Goal: Task Accomplishment & Management: Manage account settings

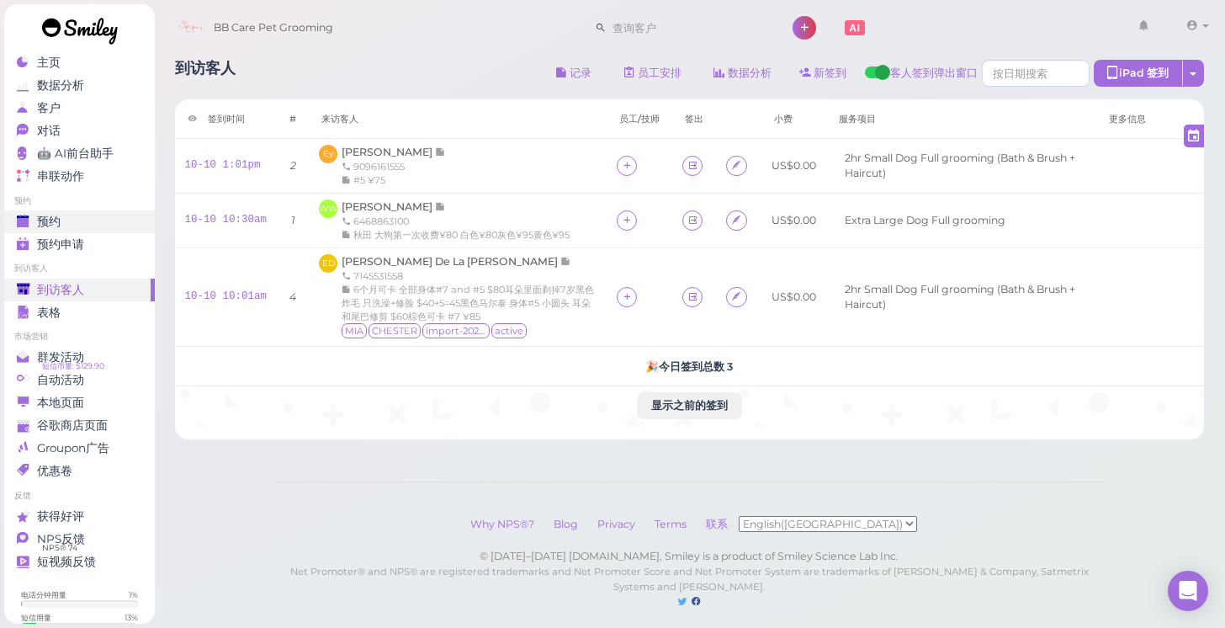
click at [72, 215] on div "预约" at bounding box center [77, 222] width 121 height 14
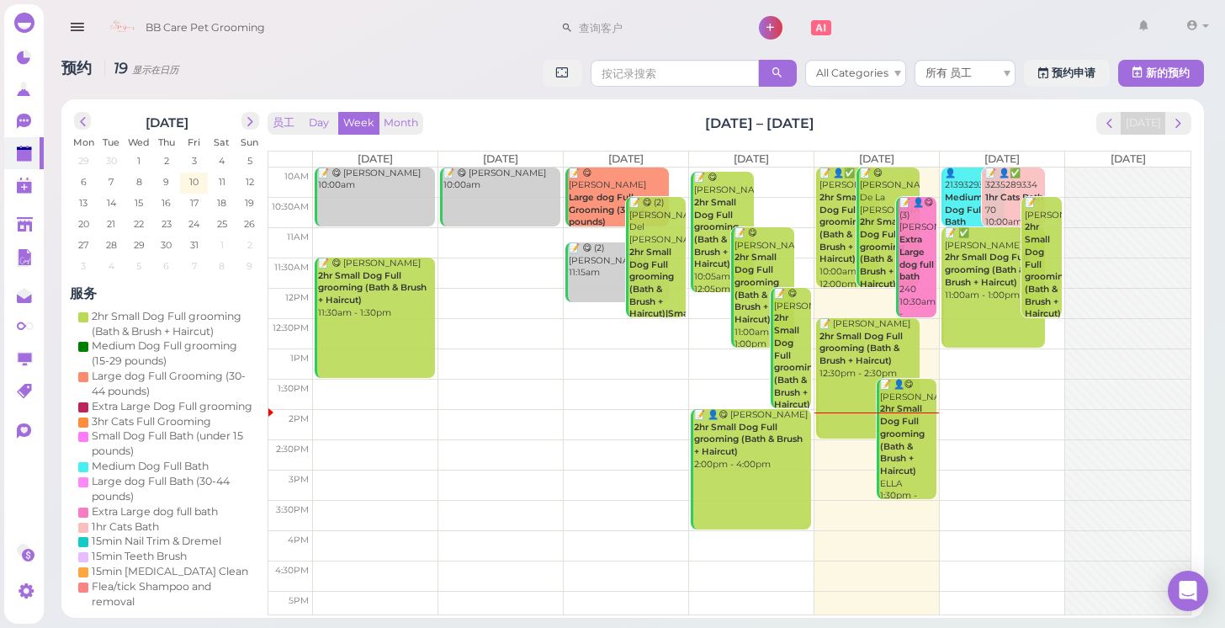
click at [1055, 170] on td at bounding box center [752, 182] width 878 height 30
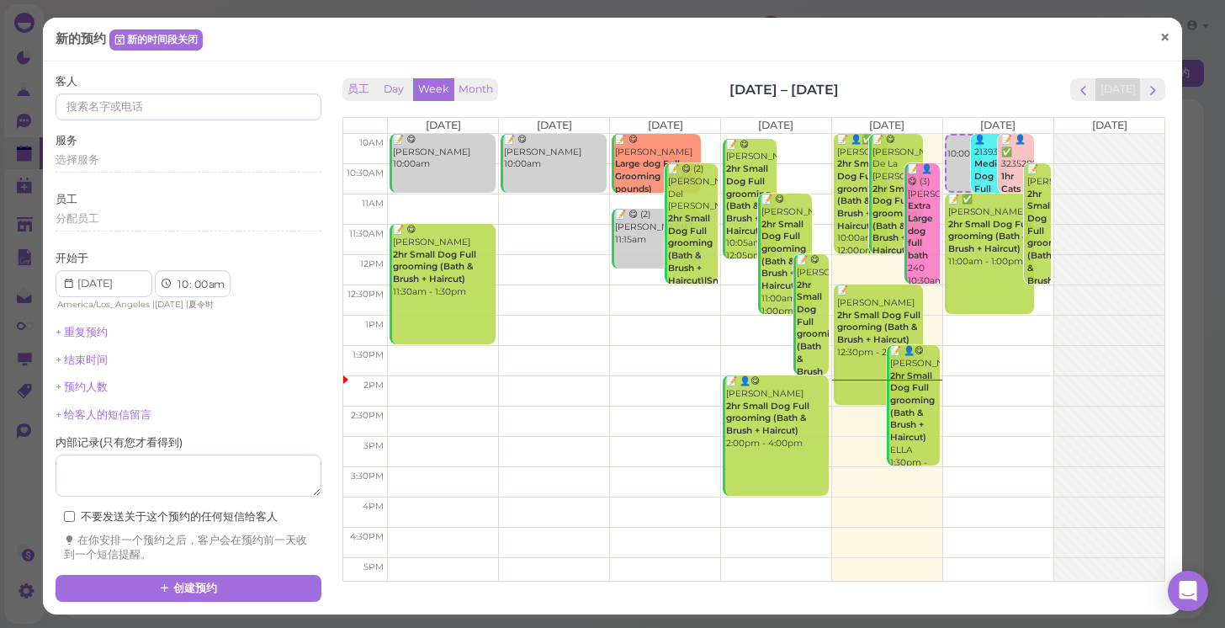
click at [1164, 41] on span "×" at bounding box center [1165, 38] width 11 height 24
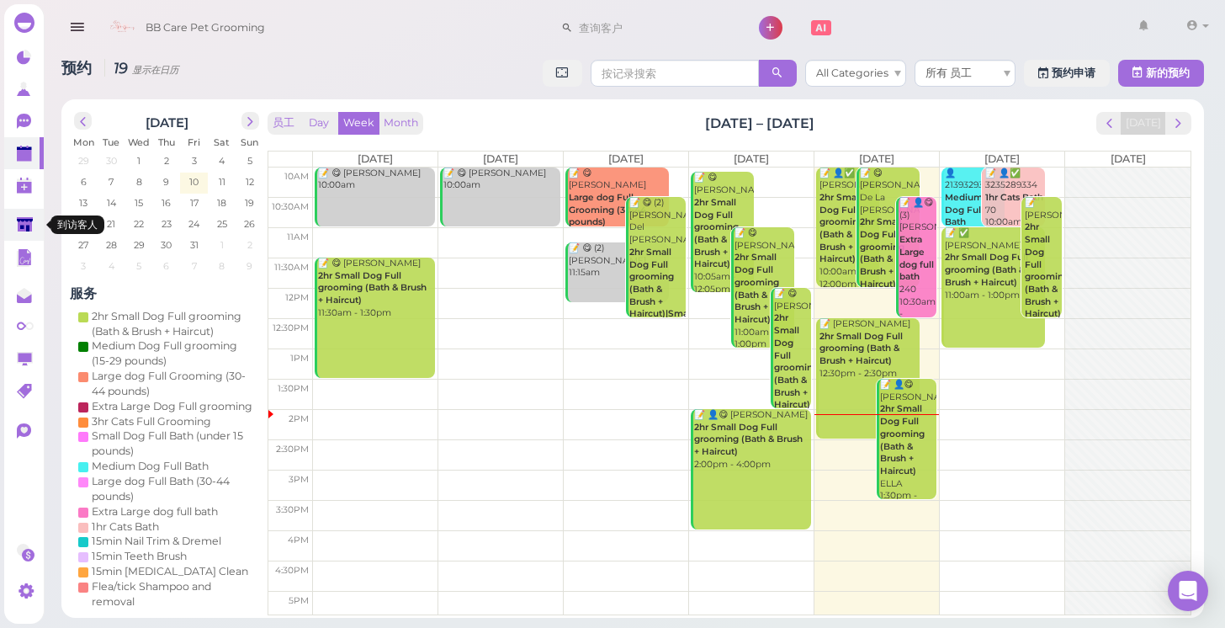
click at [26, 223] on polygon at bounding box center [25, 224] width 16 height 14
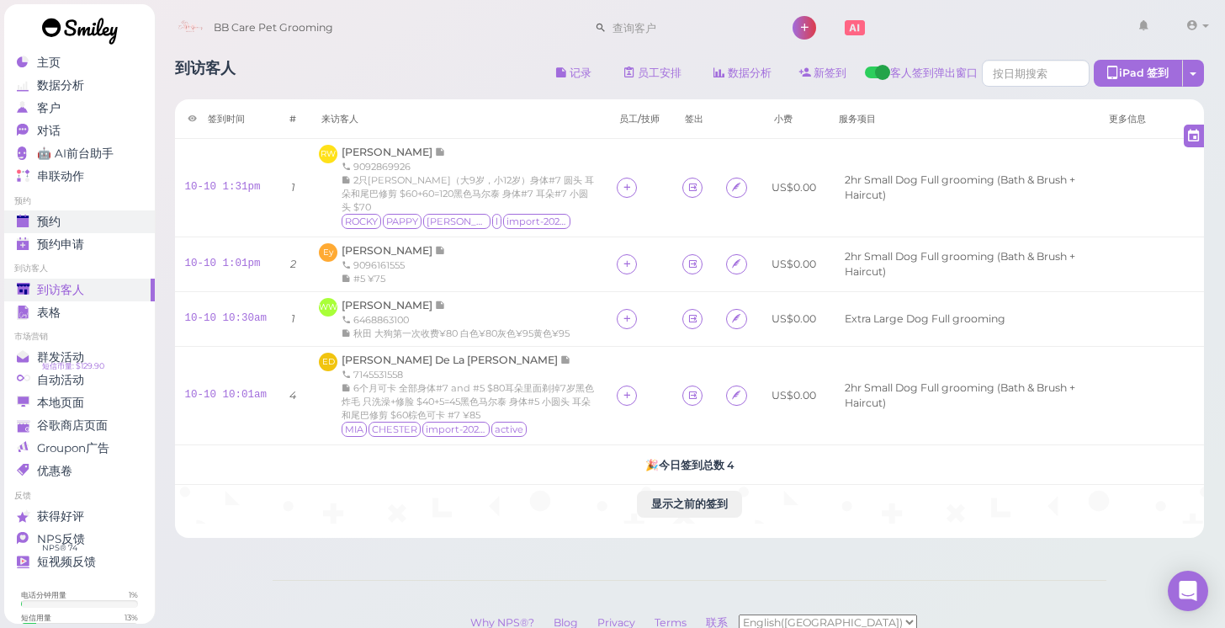
click at [56, 218] on span "预约" at bounding box center [49, 222] width 24 height 14
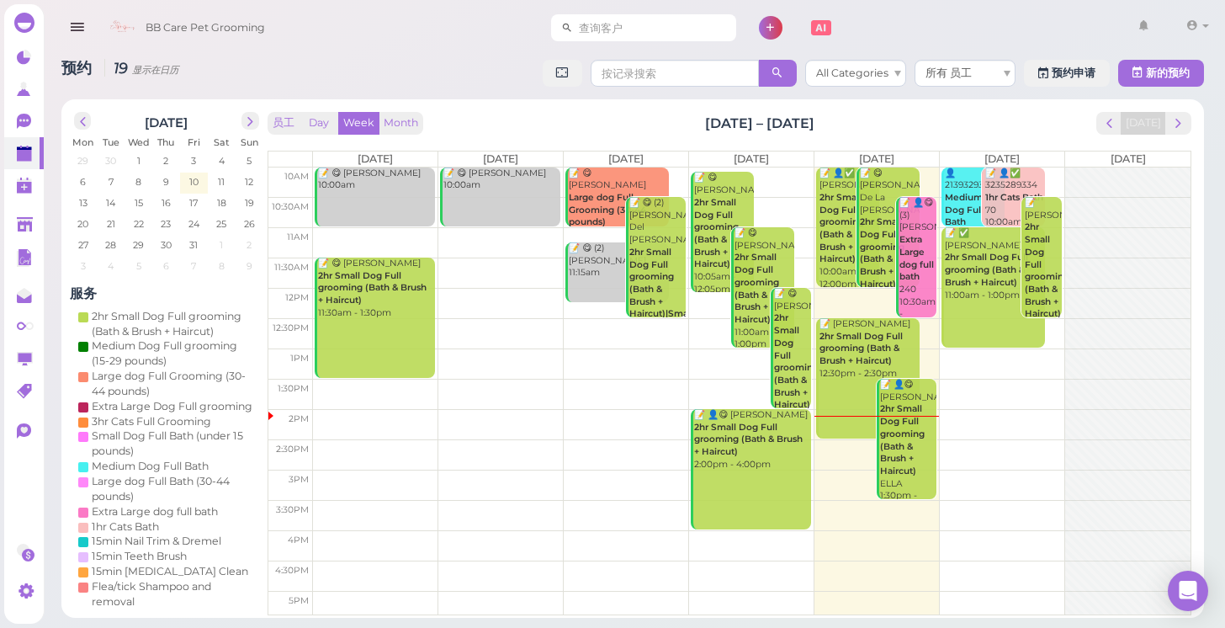
click at [583, 30] on input at bounding box center [654, 27] width 163 height 27
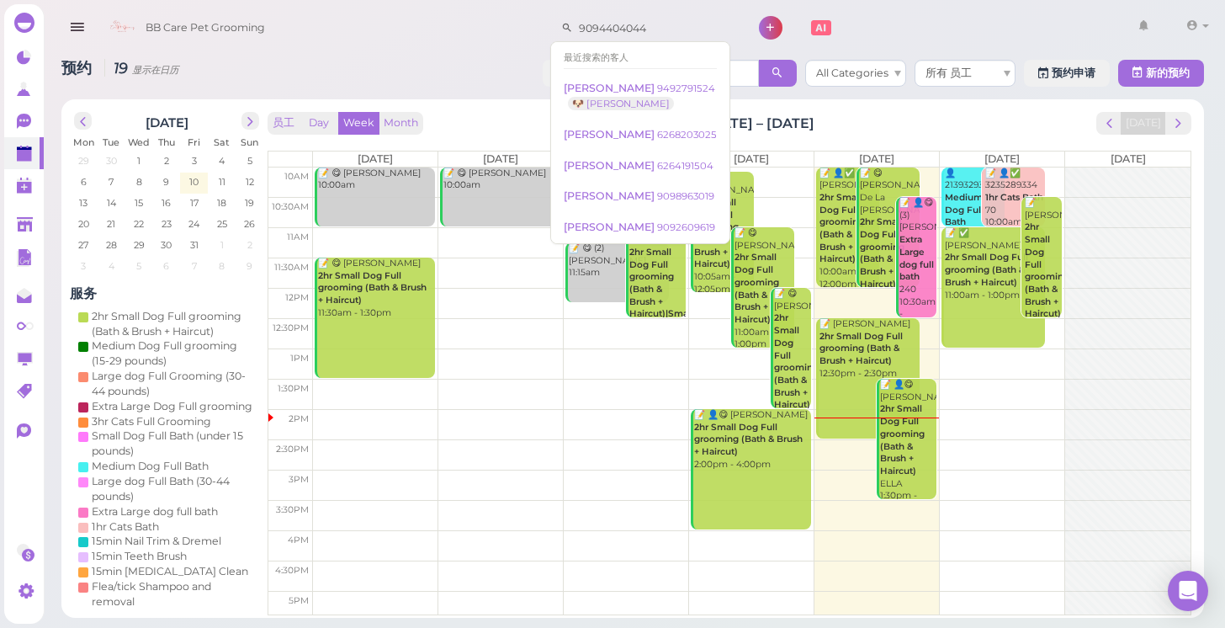
click at [1141, 407] on div at bounding box center [1128, 409] width 125 height 484
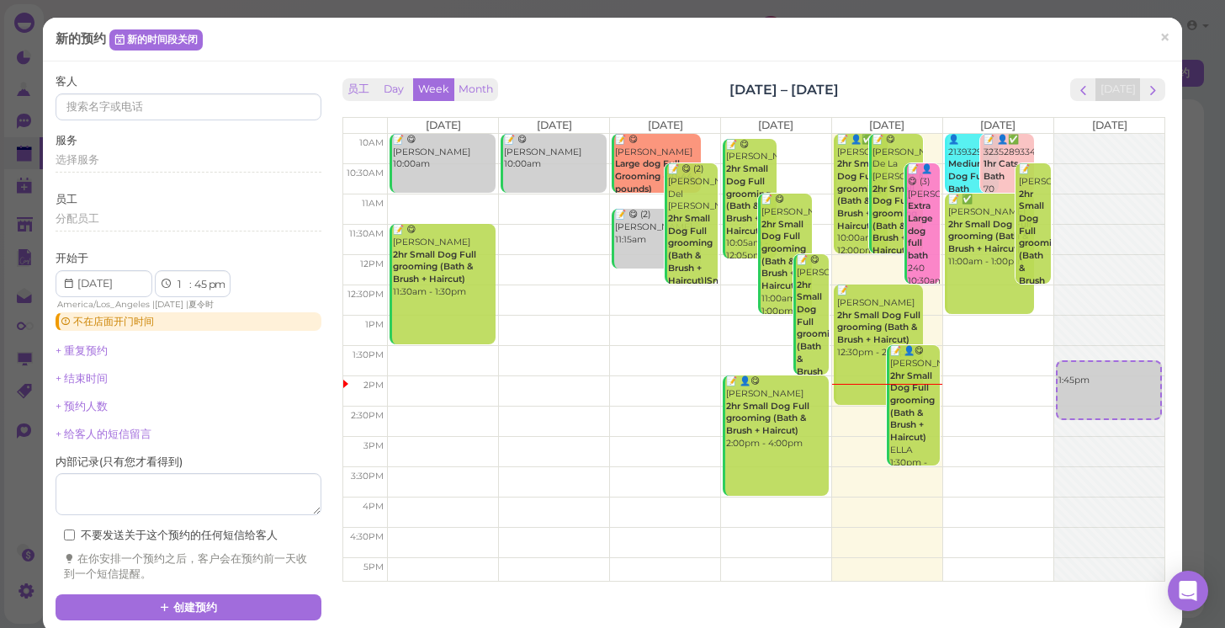
type input "9094404044"
click at [1192, 21] on div "新的预约 新的时间段关闭 × 客人 服务 选择服务 员工 分配员工 开始于 1 2 3 4 5 6 7 8 9 10 11 12 : 00 05 10 15 …" at bounding box center [612, 314] width 1225 height 628
click at [1174, 30] on link "×" at bounding box center [1165, 39] width 31 height 40
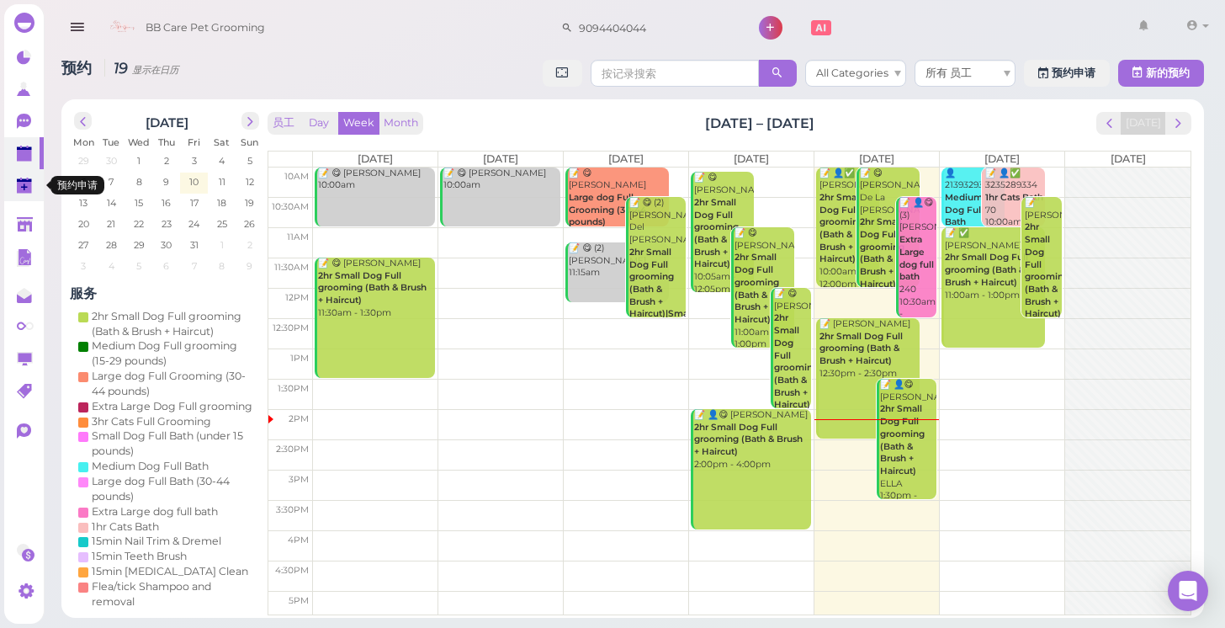
click at [29, 181] on polygon at bounding box center [24, 180] width 15 height 3
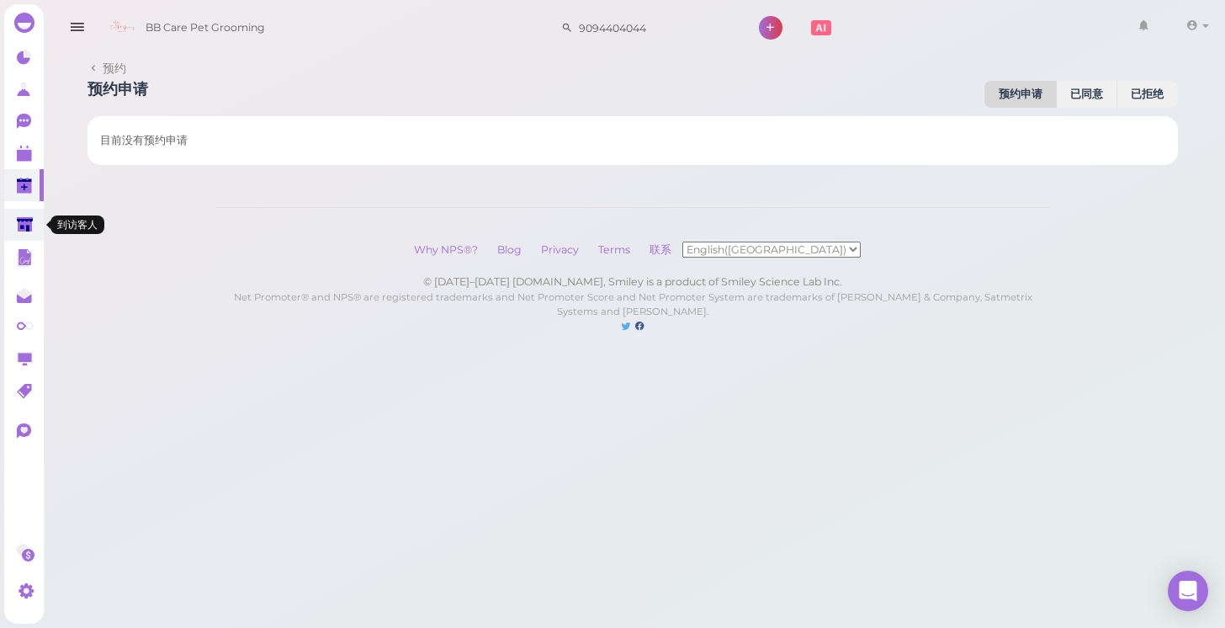
click at [41, 223] on link at bounding box center [24, 225] width 40 height 32
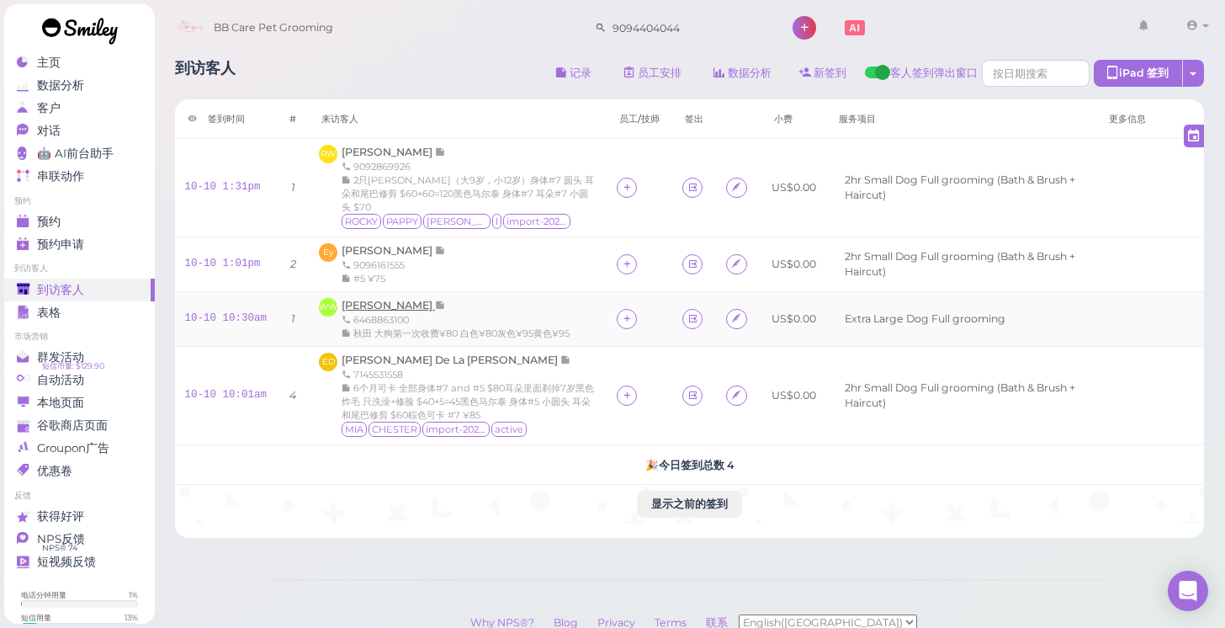
click at [401, 300] on span "[PERSON_NAME]" at bounding box center [388, 305] width 93 height 13
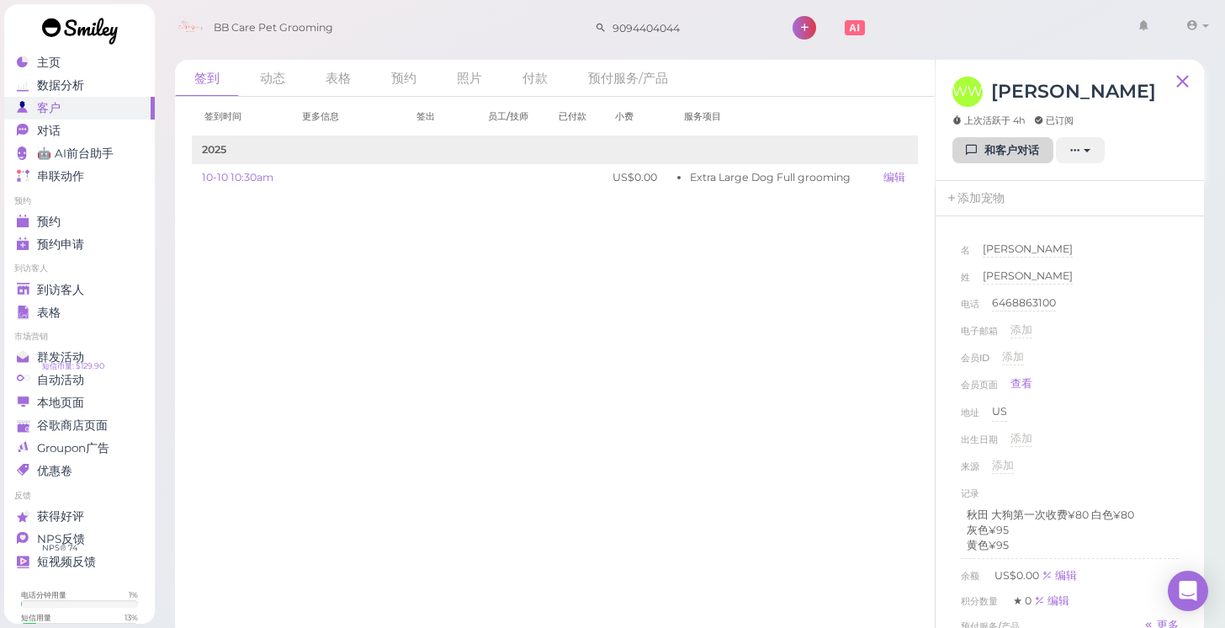
click at [978, 144] on icon at bounding box center [972, 150] width 11 height 13
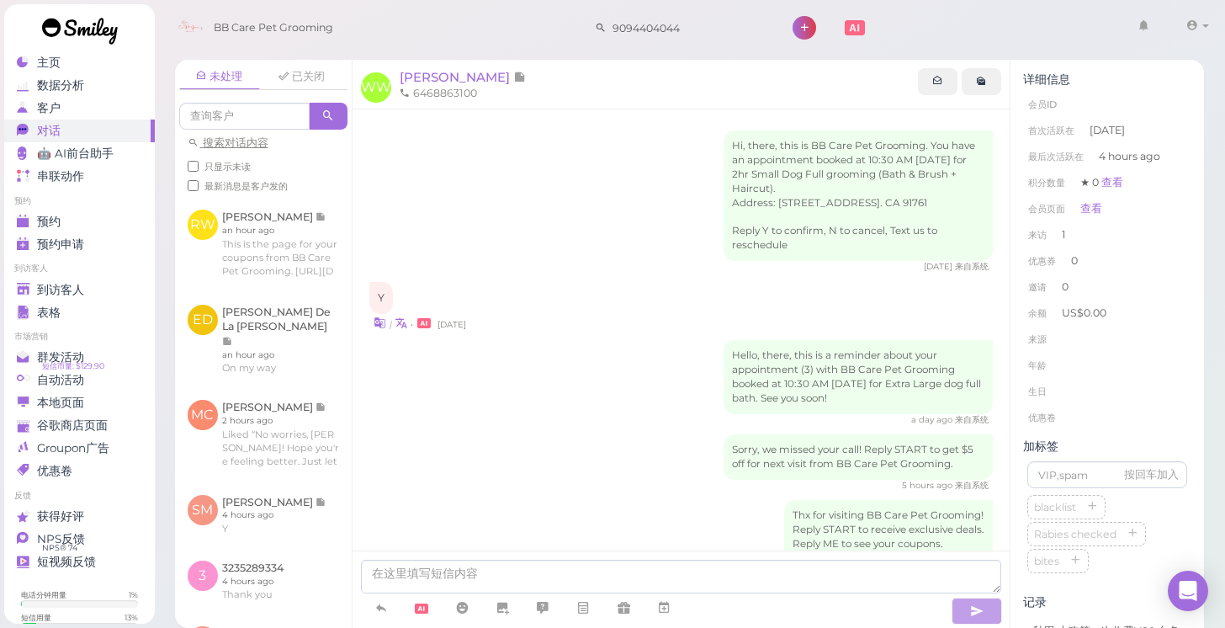
scroll to position [82, 0]
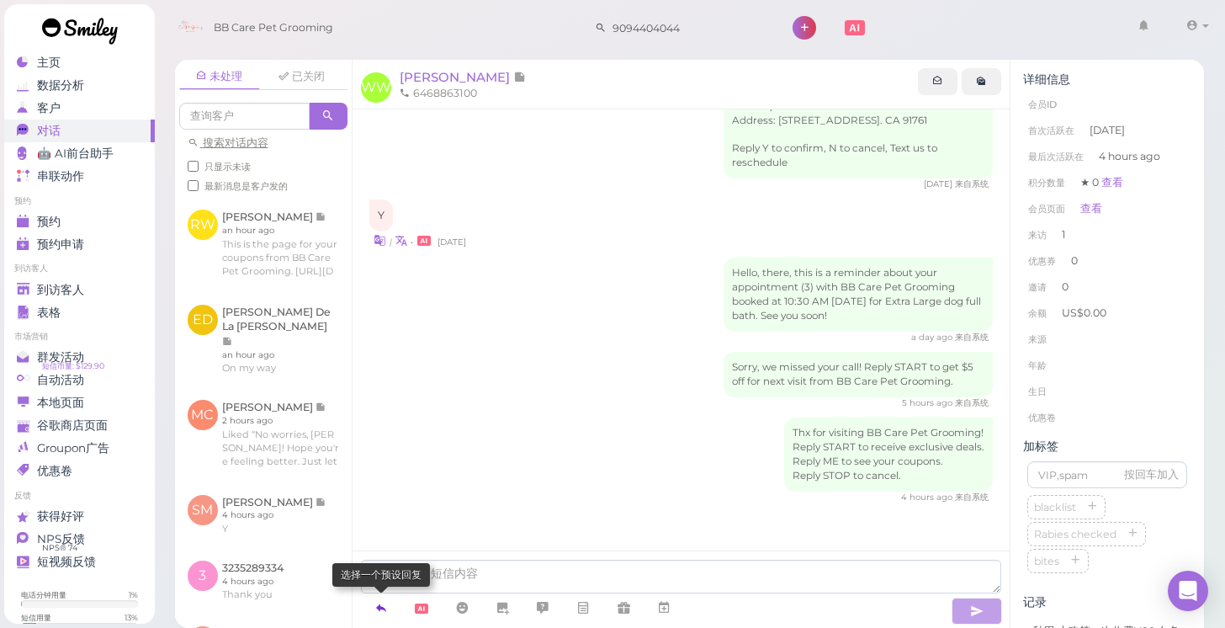
click at [385, 608] on icon at bounding box center [381, 607] width 13 height 17
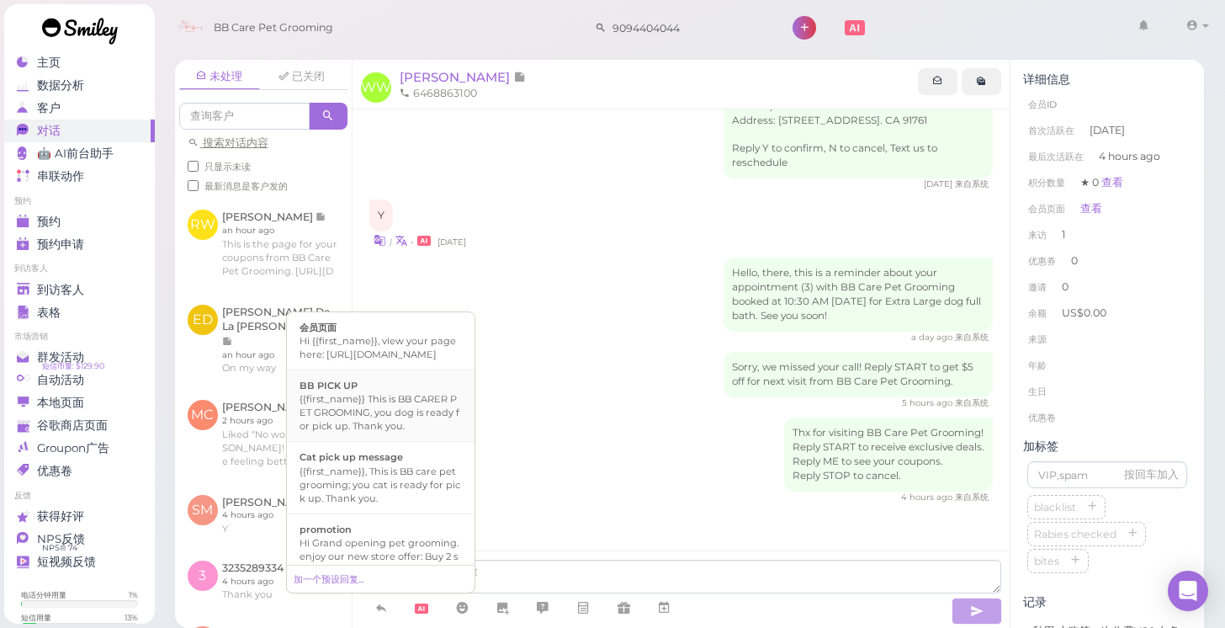
click at [426, 433] on div "{{first_name}} This is BB CARER PET GROOMING, you dog is ready for pick up. Tha…" at bounding box center [381, 412] width 162 height 40
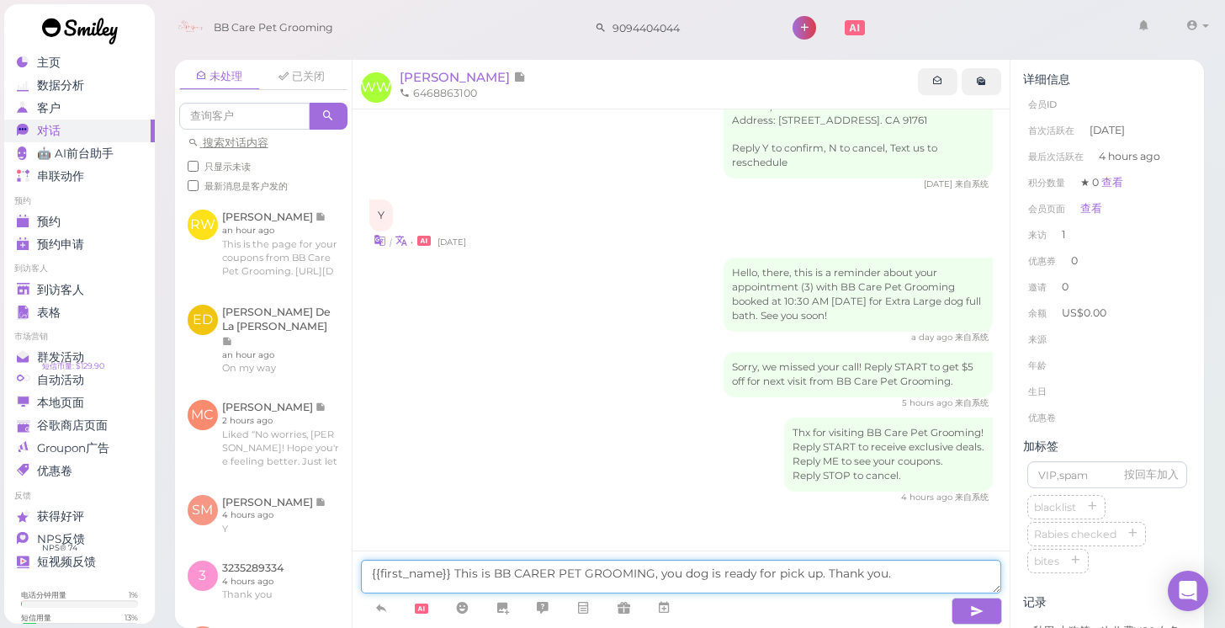
drag, startPoint x: 449, startPoint y: 568, endPoint x: 364, endPoint y: 566, distance: 85.9
click at [364, 566] on textarea "{{first_name}} This is BB CARER PET GROOMING, you dog is ready for pick up. Tha…" at bounding box center [681, 577] width 641 height 34
type textarea "This is BB CARER PET GROOMING, you dog is ready for pick up. Thank you."
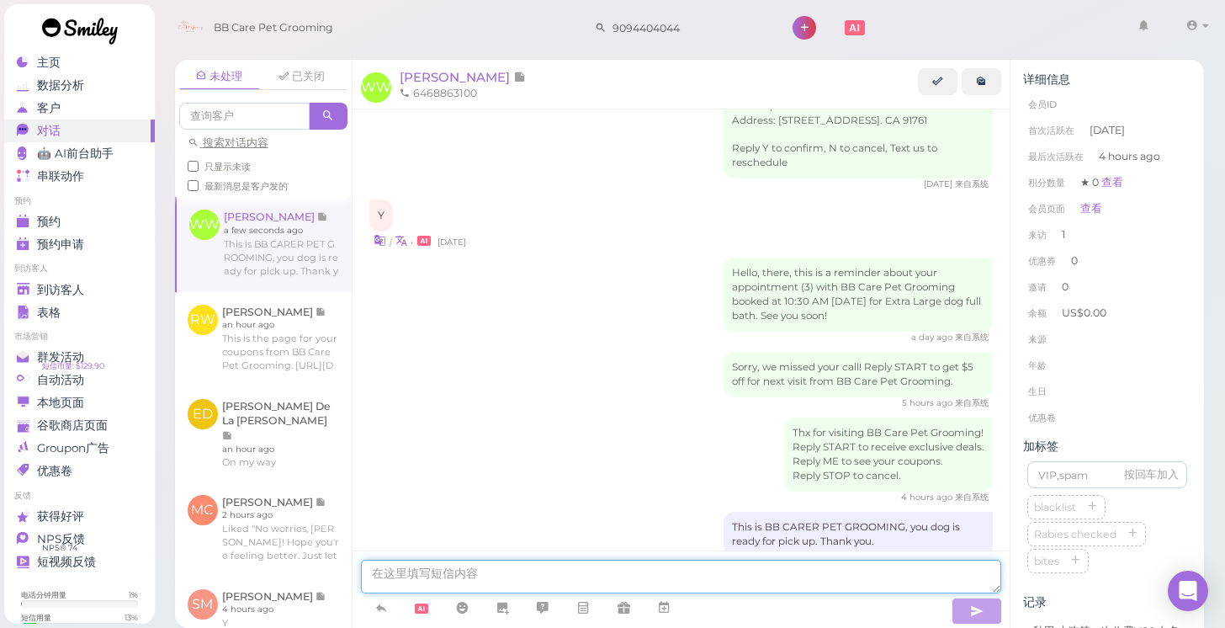
scroll to position [135, 0]
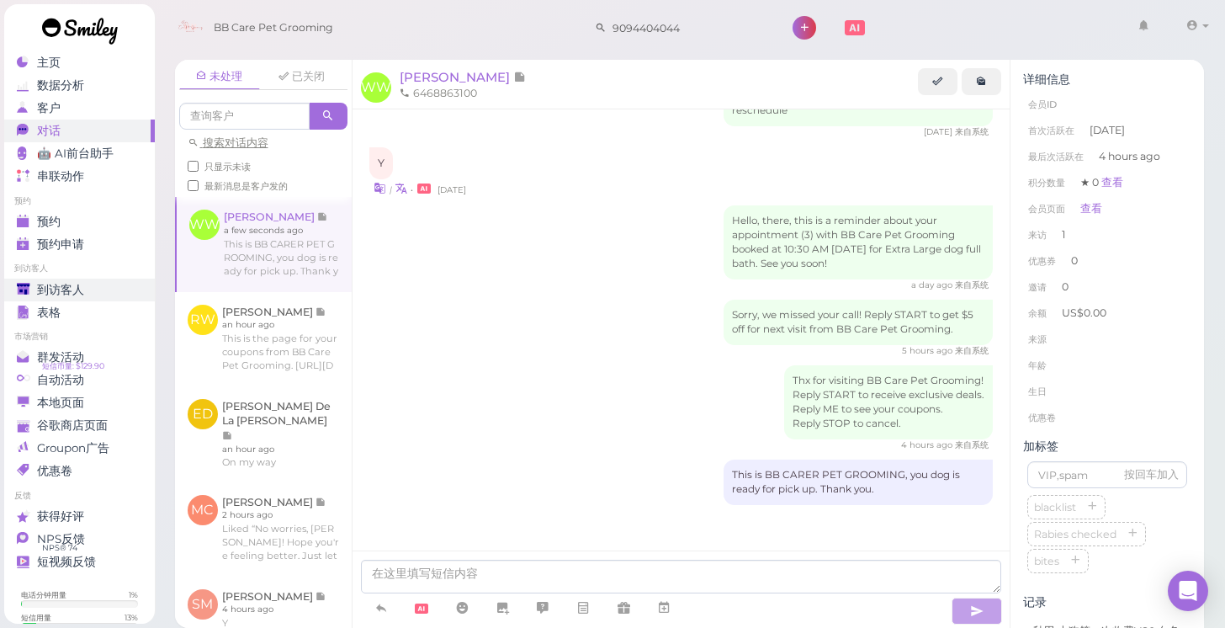
click at [131, 291] on div "到访客人" at bounding box center [77, 290] width 121 height 14
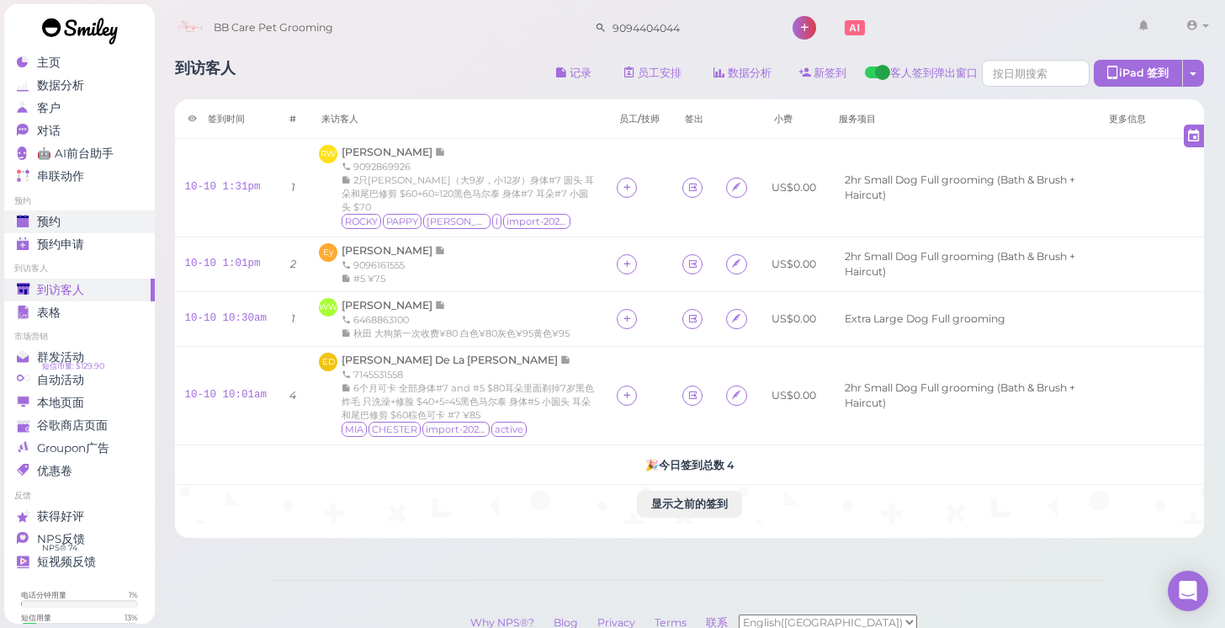
click at [66, 215] on div "预约" at bounding box center [77, 222] width 121 height 14
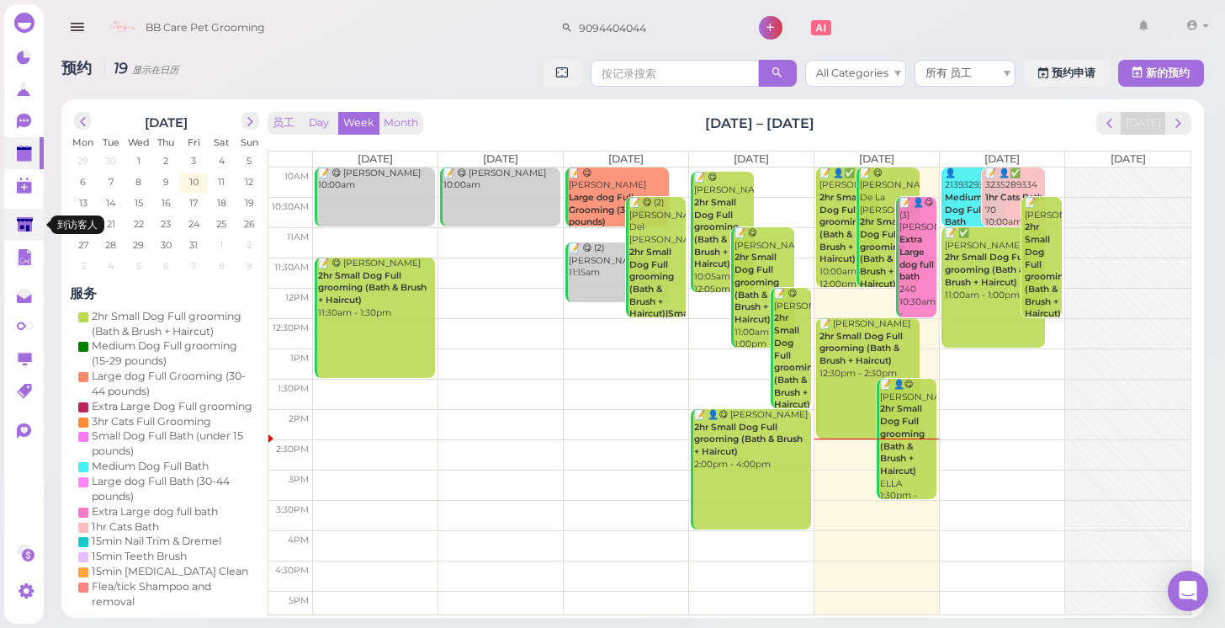
click at [23, 226] on icon at bounding box center [25, 225] width 16 height 13
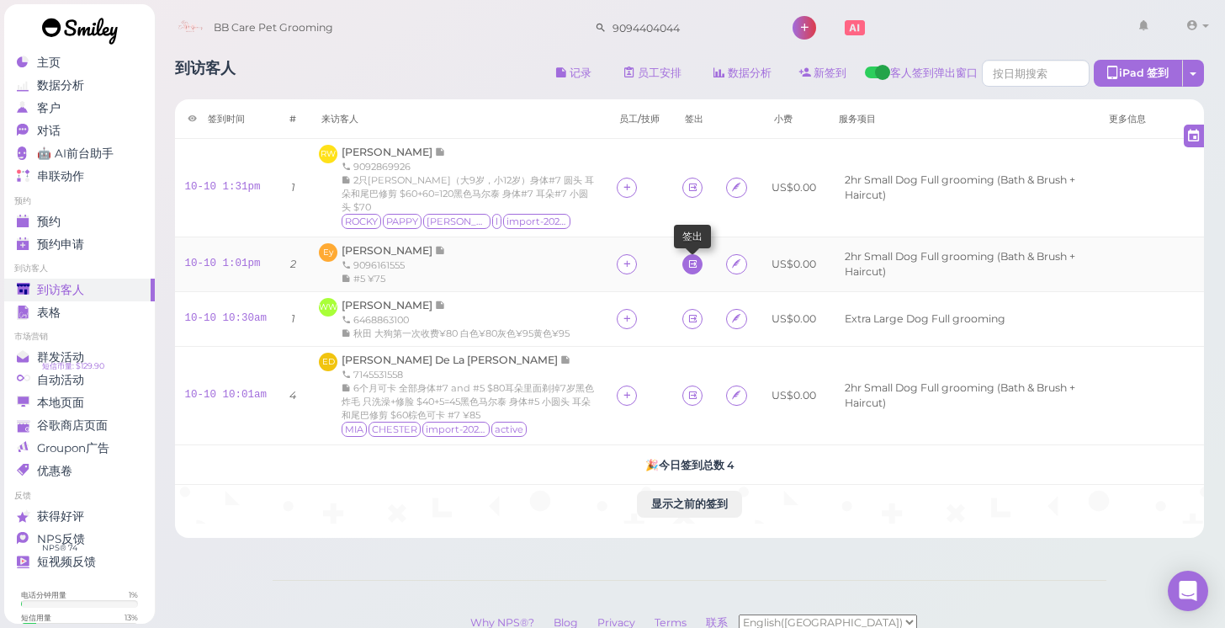
click at [688, 268] on icon at bounding box center [693, 264] width 11 height 13
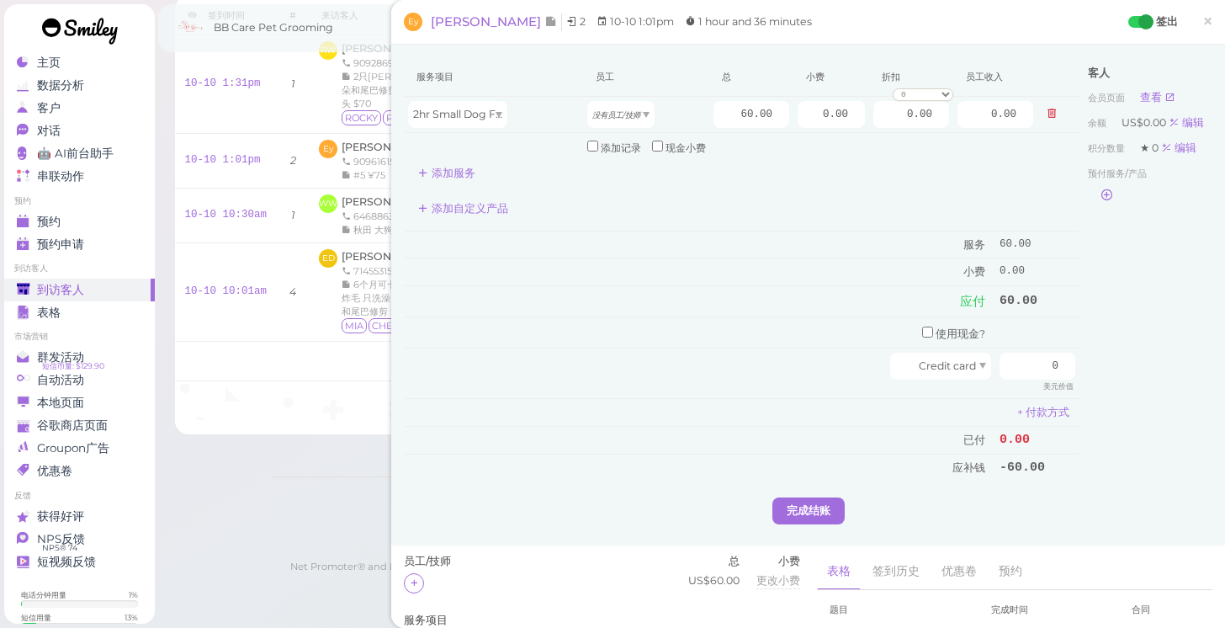
scroll to position [105, 0]
click at [1156, 554] on ul "表格 签到历史 优惠卷 预约" at bounding box center [1015, 572] width 396 height 36
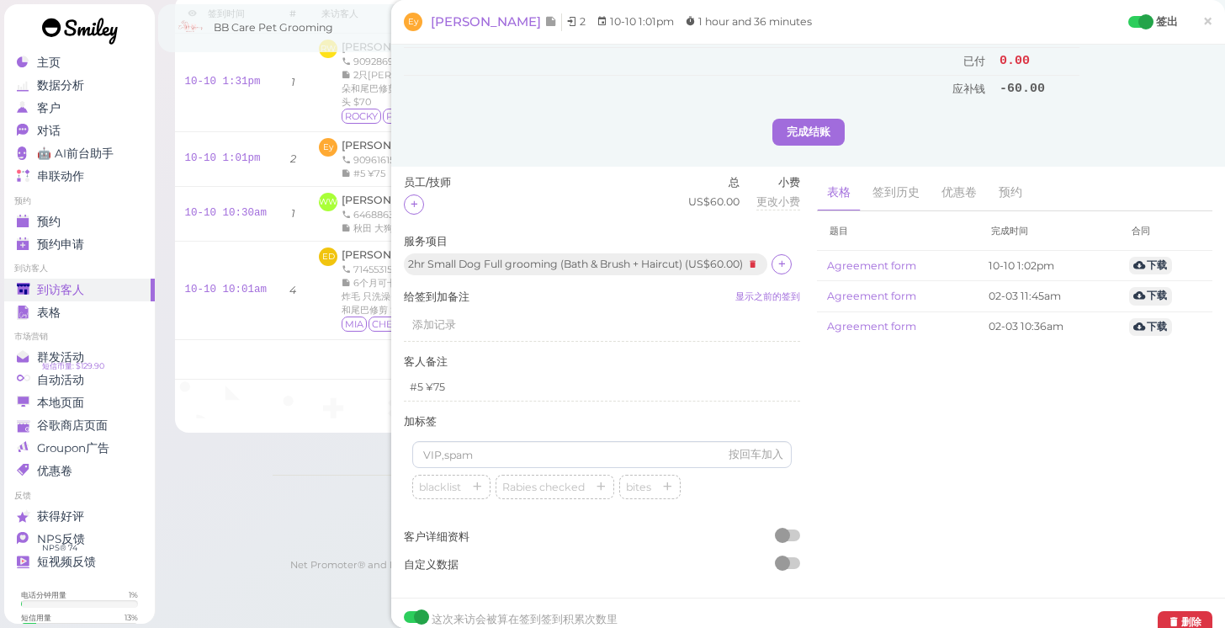
scroll to position [378, 0]
click at [1171, 617] on icon at bounding box center [1174, 623] width 10 height 12
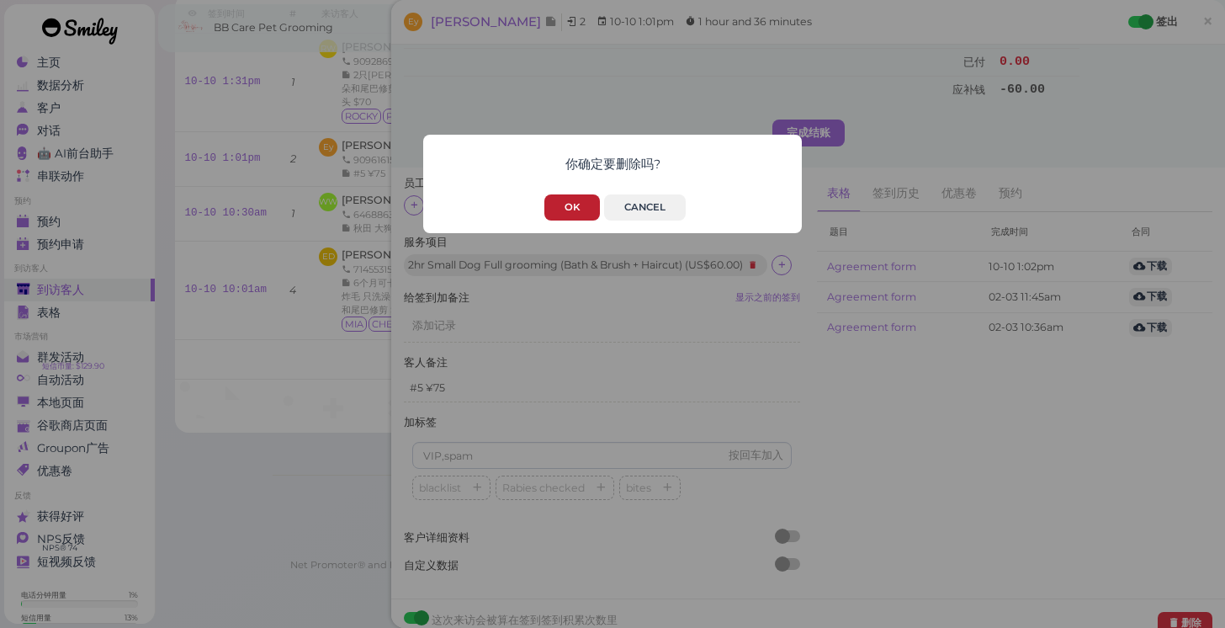
click at [580, 206] on button "OK" at bounding box center [573, 207] width 56 height 26
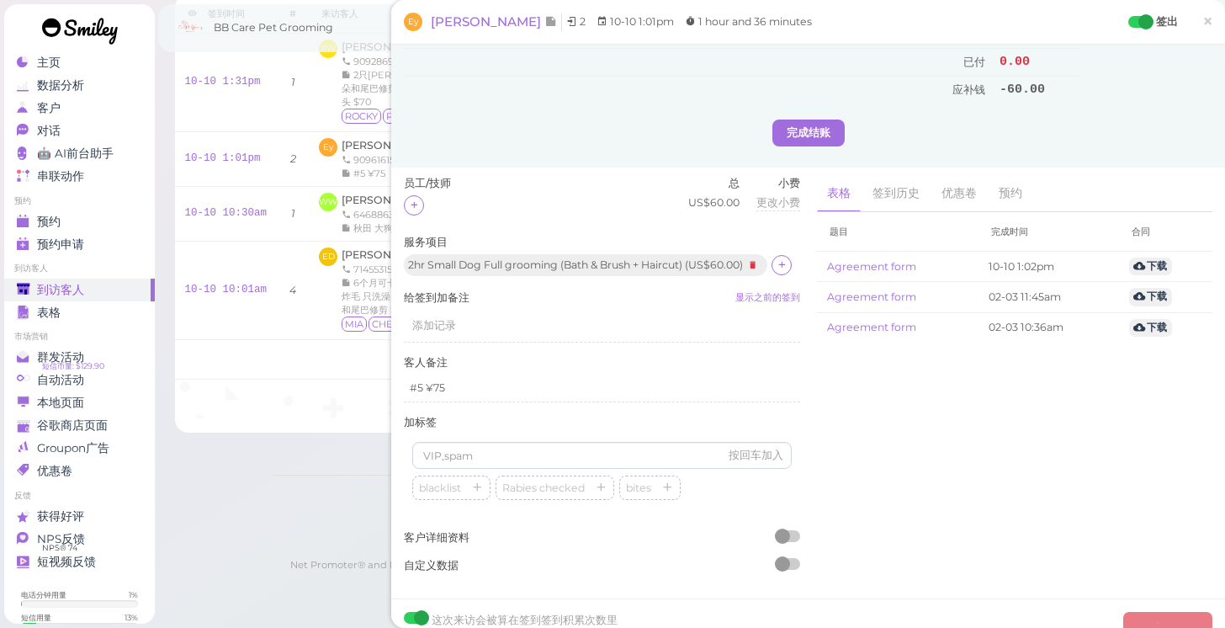
scroll to position [93, 0]
click at [1218, 19] on link "×" at bounding box center [1208, 23] width 31 height 40
click at [1209, 19] on span "×" at bounding box center [1208, 21] width 11 height 24
click at [354, 58] on span "[PERSON_NAME]" at bounding box center [388, 59] width 93 height 13
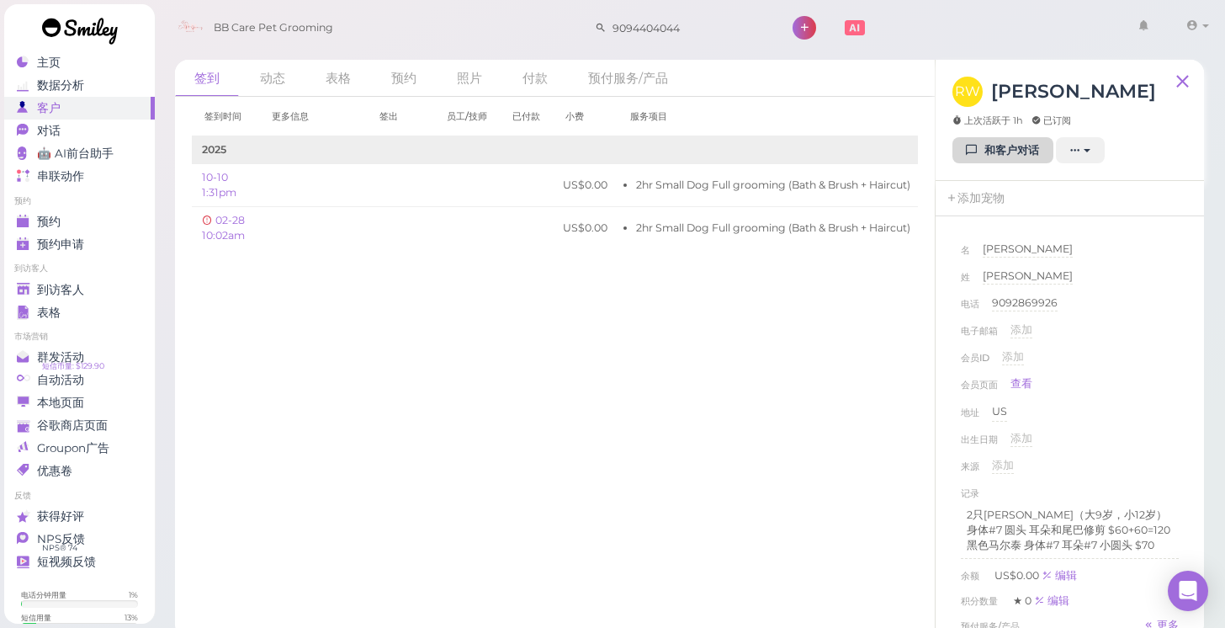
click at [985, 151] on link "和客户对话" at bounding box center [1003, 150] width 101 height 27
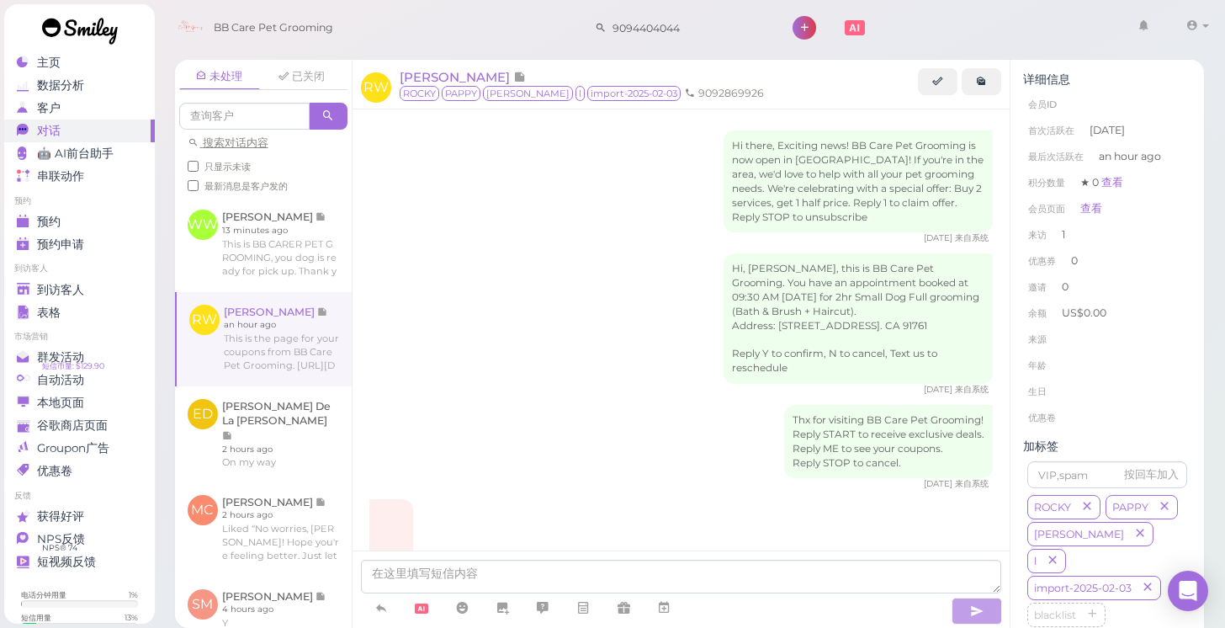
scroll to position [1375, 0]
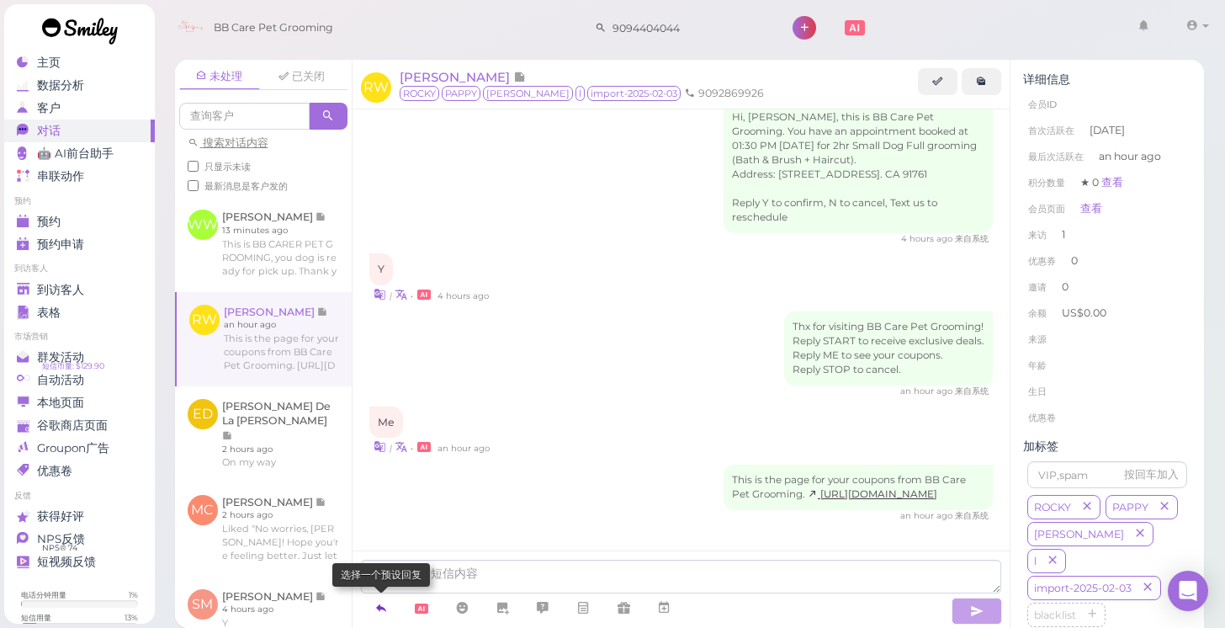
click at [379, 610] on icon at bounding box center [381, 607] width 13 height 17
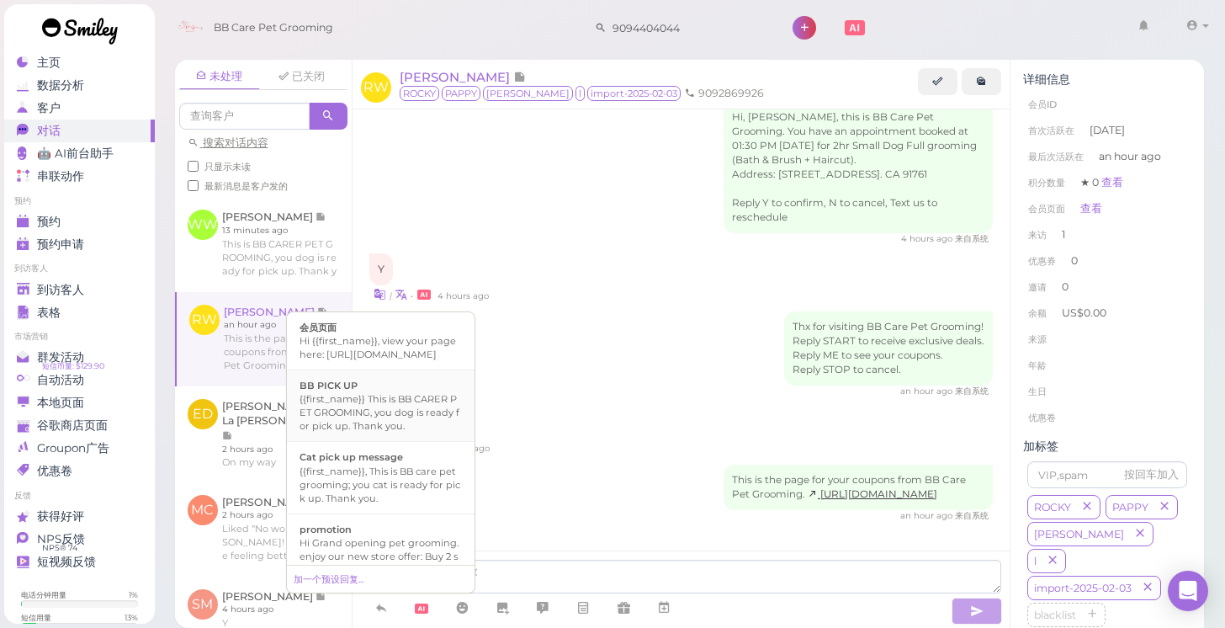
click at [392, 422] on div "{{first_name}} This is BB CARER PET GROOMING, you dog is ready for pick up. Tha…" at bounding box center [381, 412] width 162 height 40
type textarea "{{first_name}} This is BB CARER PET GROOMING, you dog is ready for pick up. Tha…"
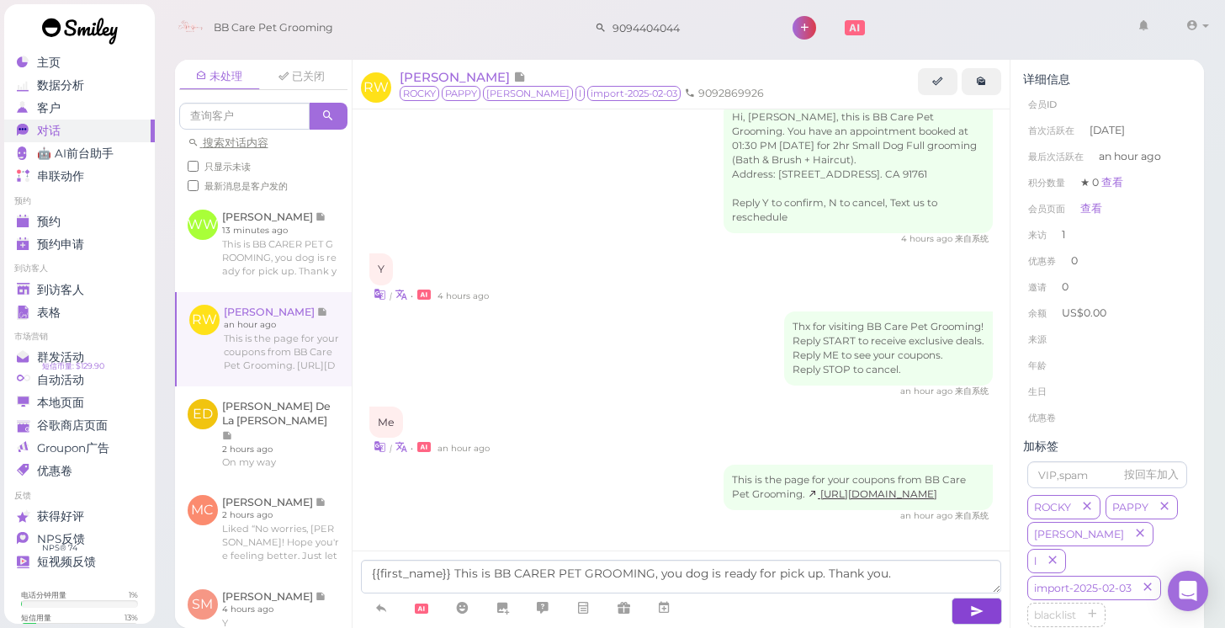
click at [976, 615] on icon "button" at bounding box center [976, 611] width 13 height 17
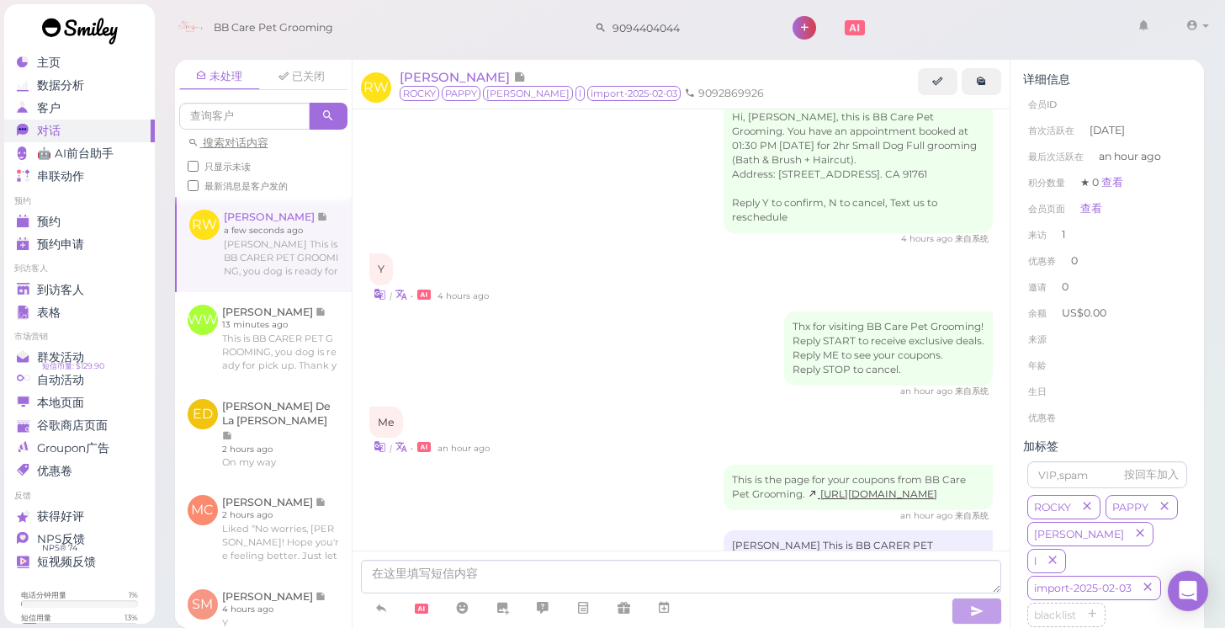
scroll to position [1428, 0]
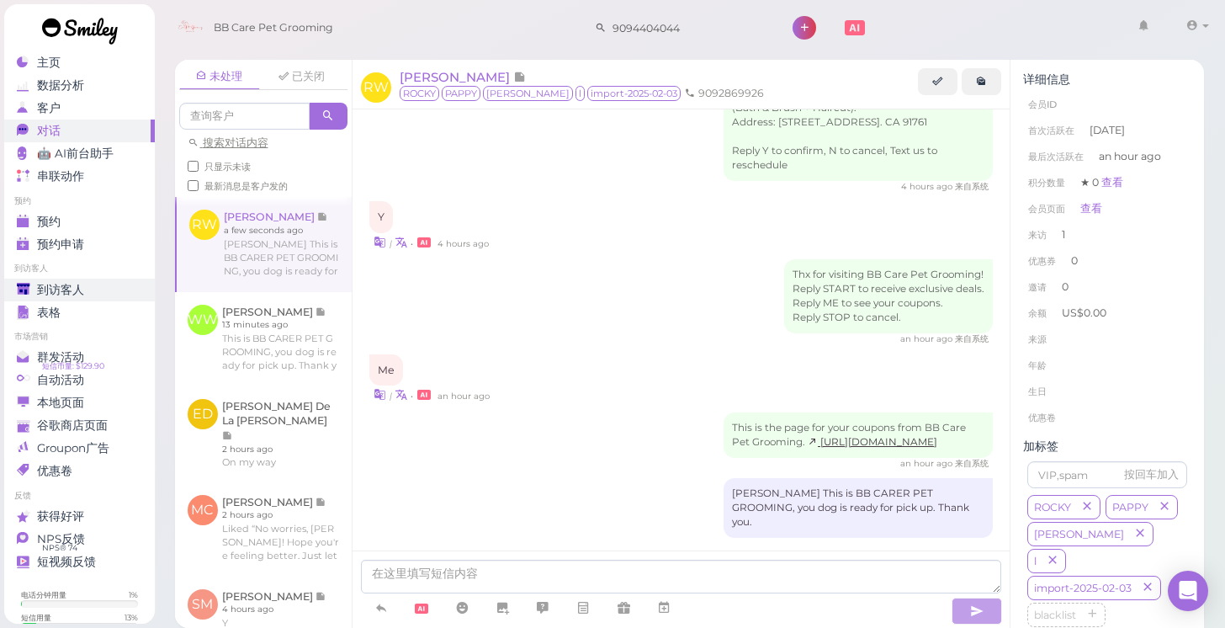
click at [73, 290] on span "到访客人" at bounding box center [60, 290] width 47 height 14
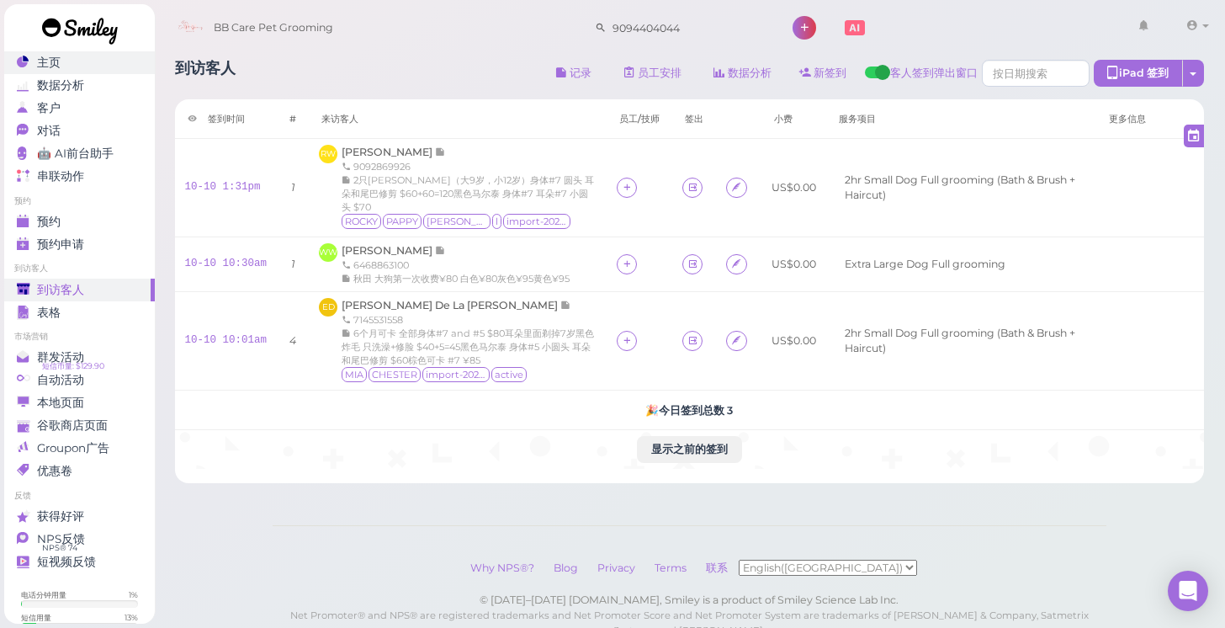
click at [93, 73] on link "主页" at bounding box center [79, 62] width 151 height 23
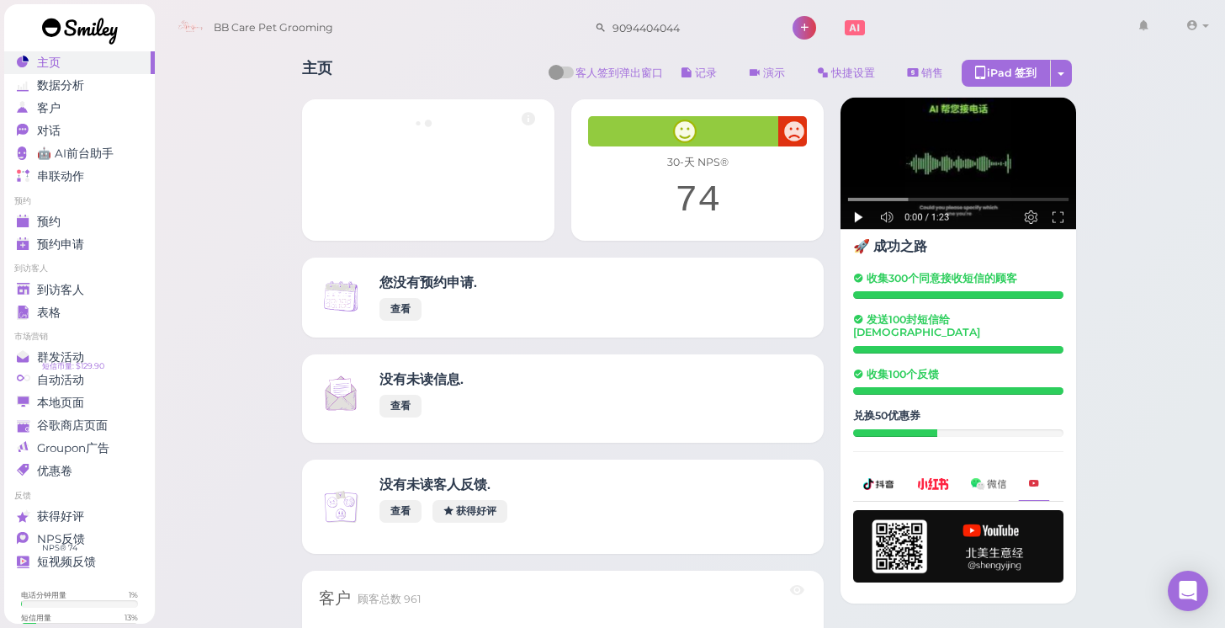
drag, startPoint x: 13, startPoint y: 73, endPoint x: 22, endPoint y: 73, distance: 9.3
click at [19, 73] on link "主页" at bounding box center [79, 62] width 151 height 23
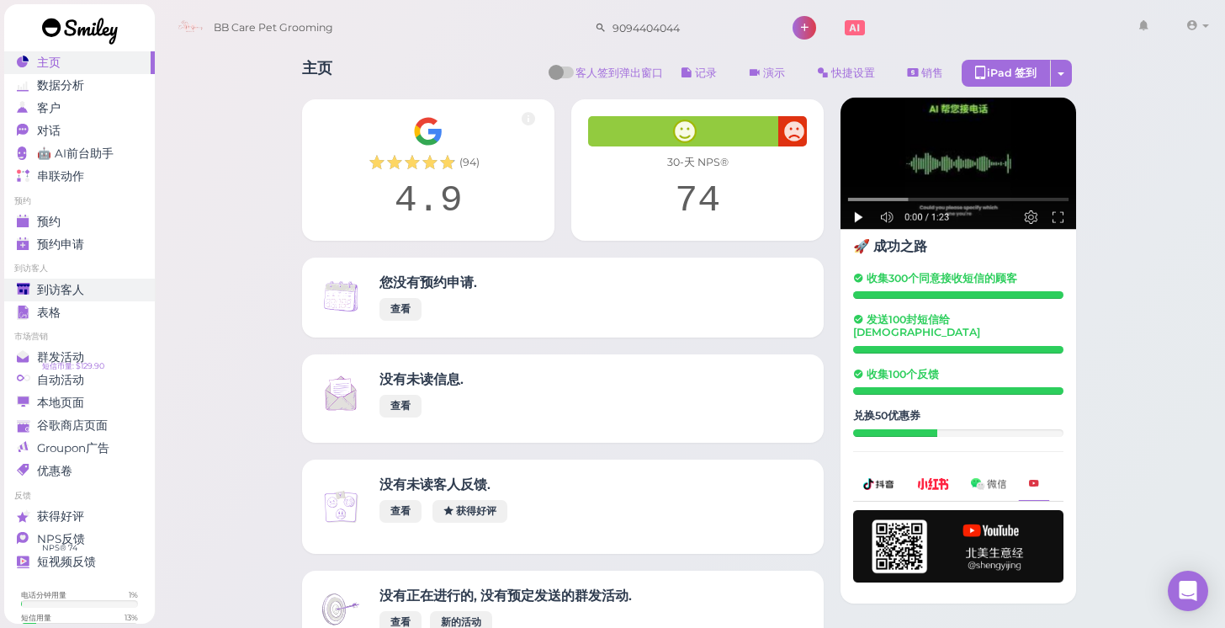
click at [67, 285] on span "到访客人" at bounding box center [60, 290] width 47 height 14
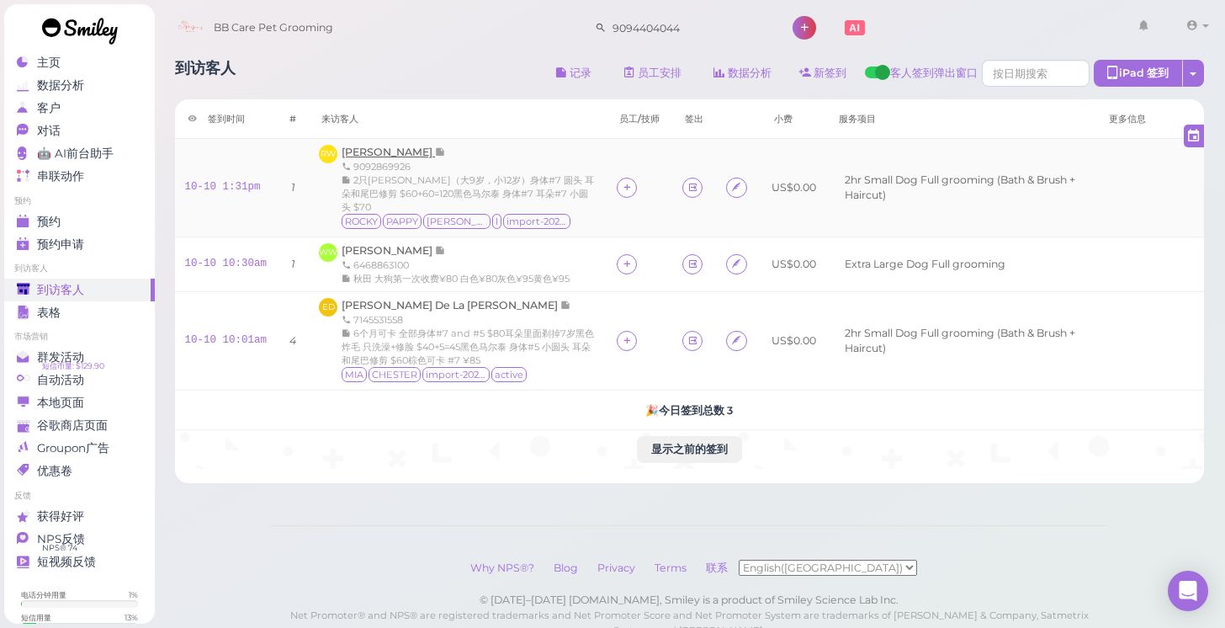
click at [381, 155] on span "[PERSON_NAME]" at bounding box center [388, 152] width 93 height 13
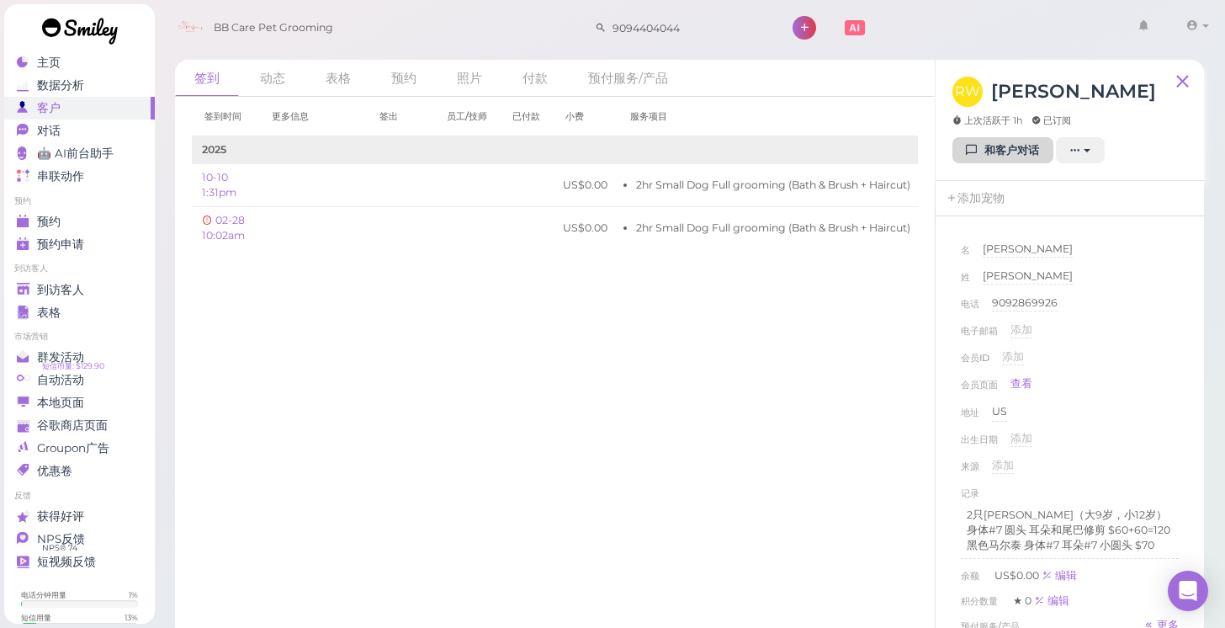
click at [967, 146] on icon at bounding box center [972, 150] width 11 height 13
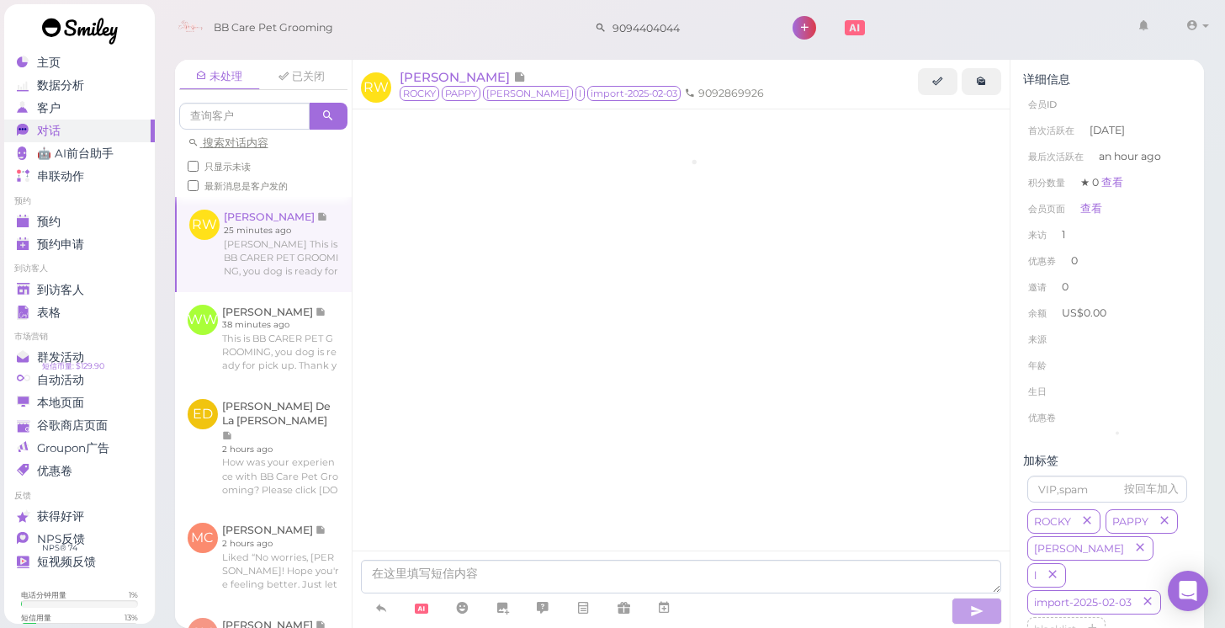
scroll to position [1439, 0]
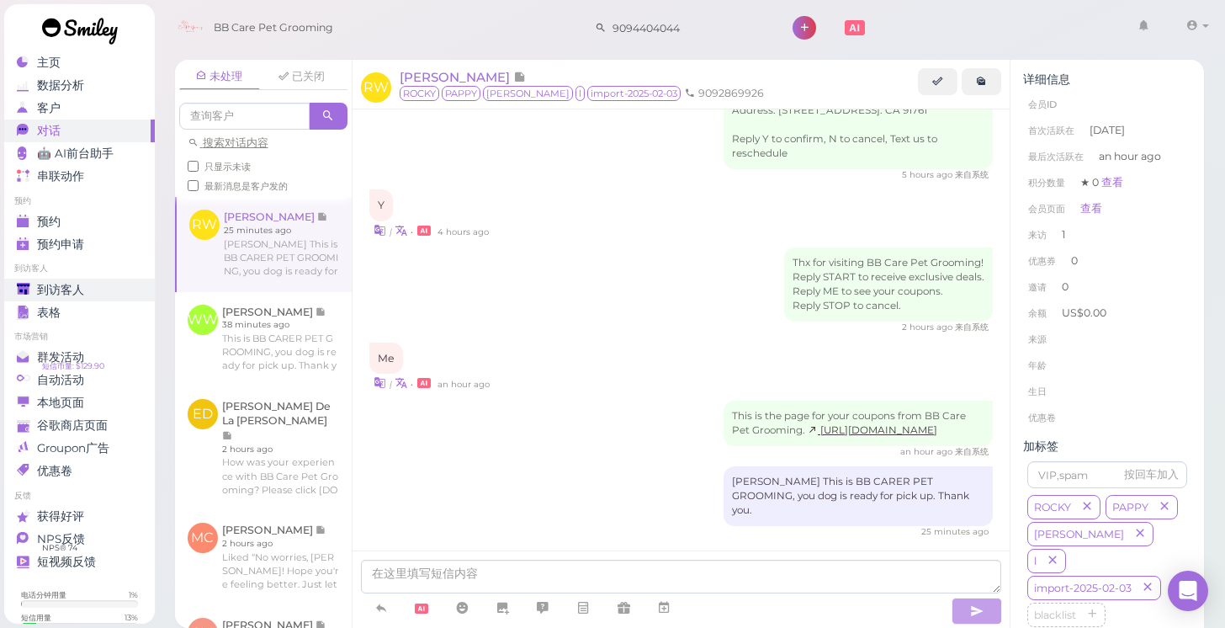
click at [102, 279] on link "到访客人" at bounding box center [79, 290] width 151 height 23
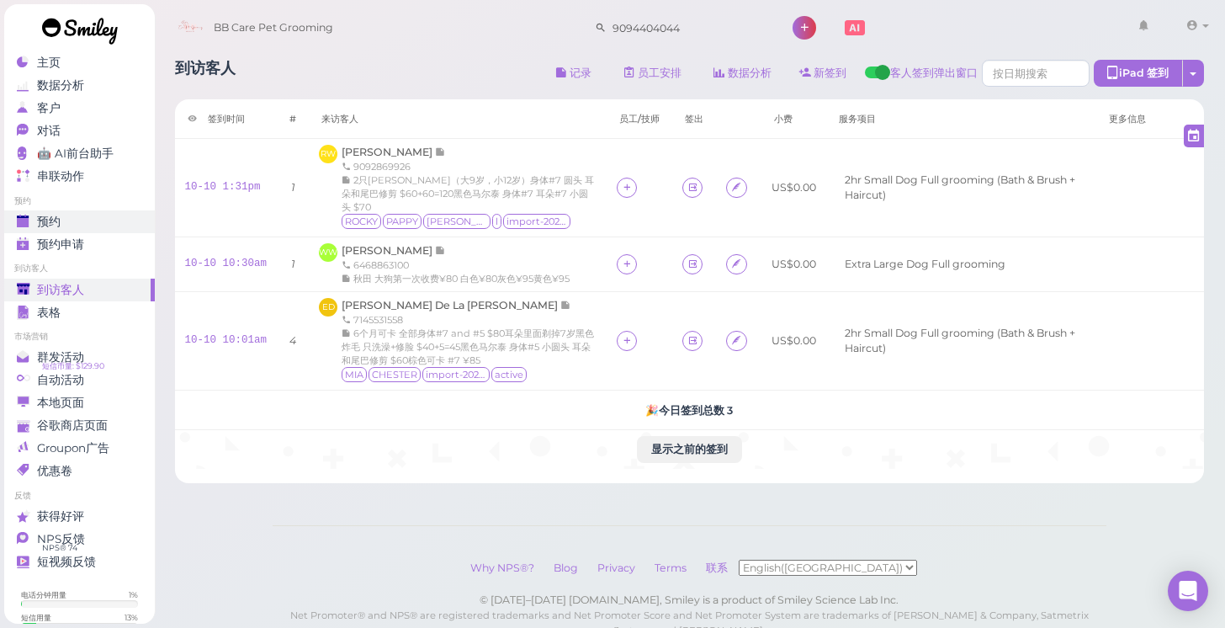
click at [98, 218] on div "预约" at bounding box center [77, 222] width 121 height 14
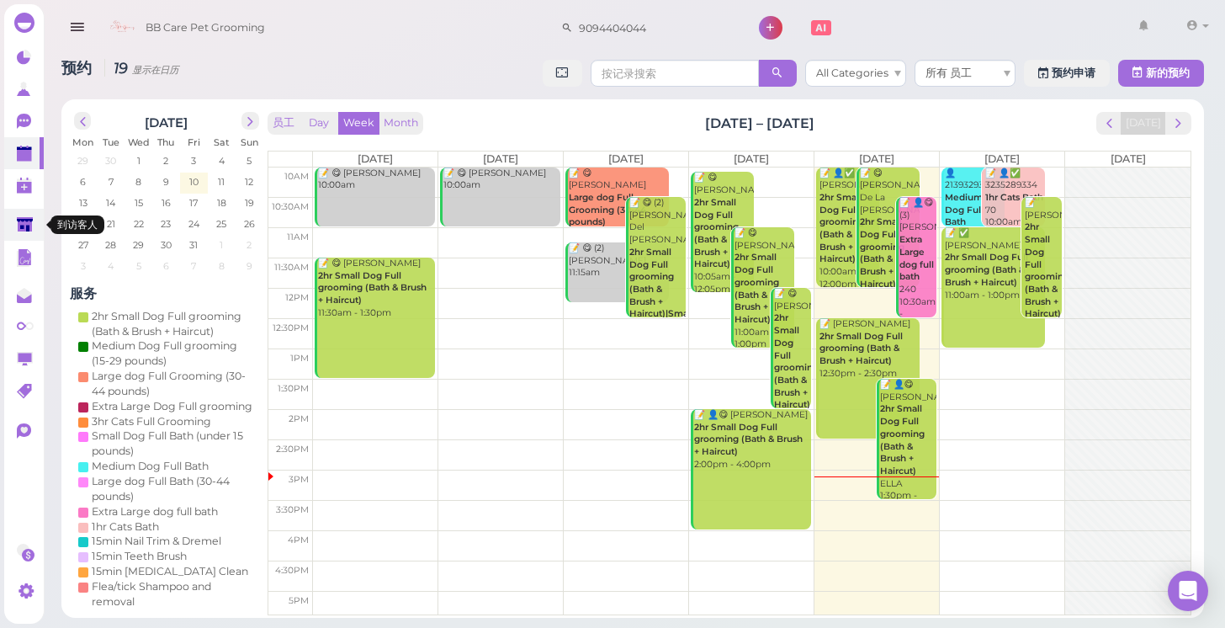
click at [31, 225] on polygon at bounding box center [25, 224] width 16 height 14
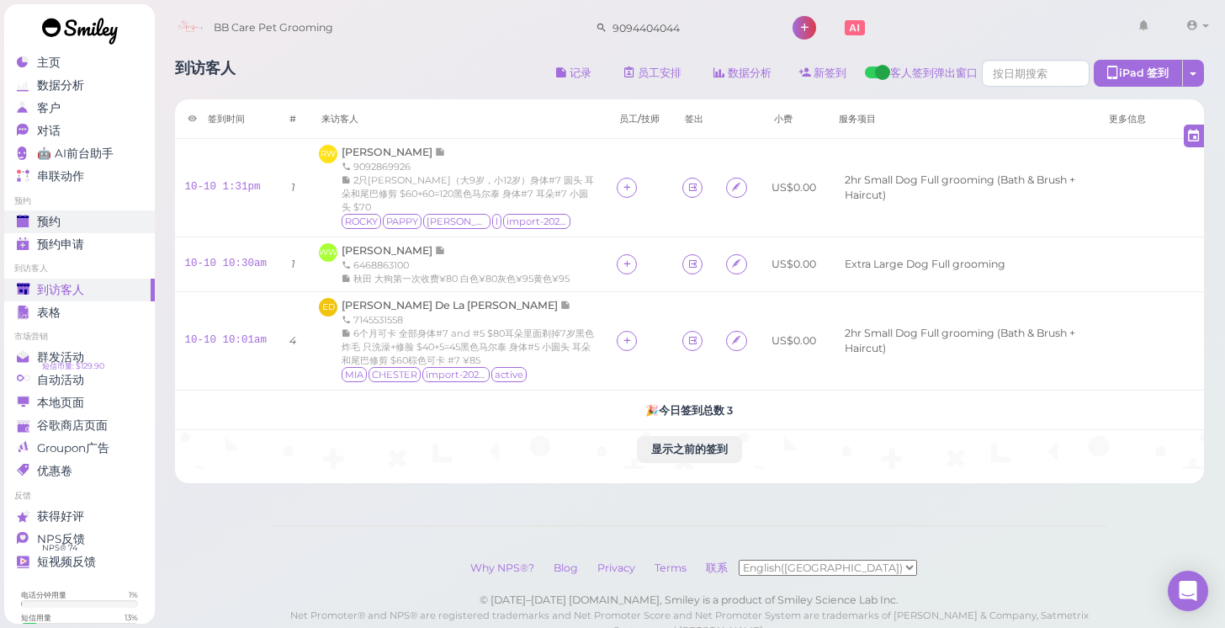
click at [73, 224] on div "预约" at bounding box center [77, 222] width 121 height 14
